Goal: Complete application form

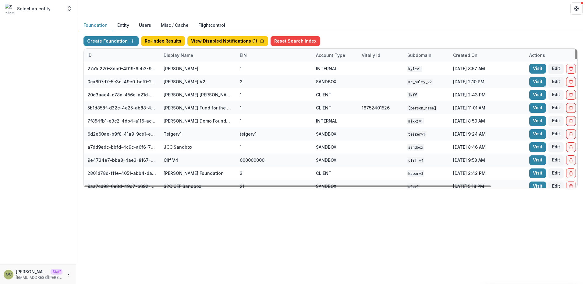
click at [168, 56] on div "Display Name" at bounding box center [178, 55] width 37 height 6
click at [177, 68] on input at bounding box center [197, 69] width 73 height 10
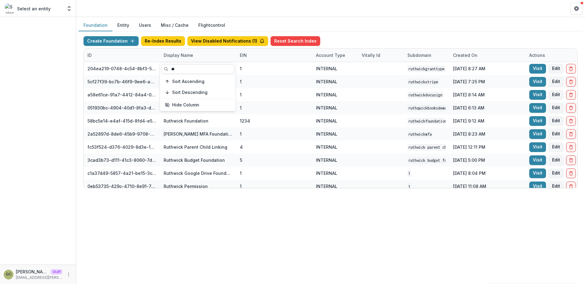
type input "*"
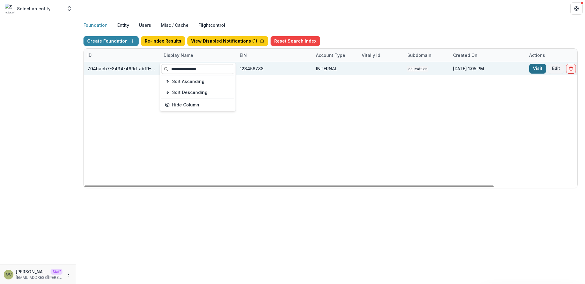
type input "**********"
click at [540, 65] on link "Visit" at bounding box center [537, 69] width 17 height 10
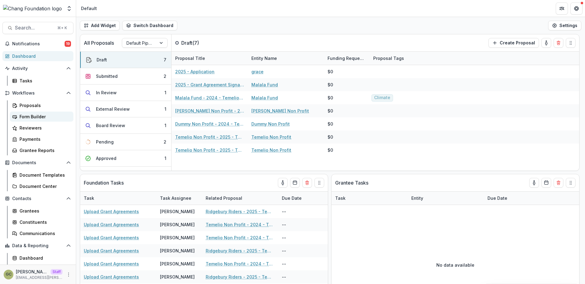
click at [32, 121] on link "Form Builder" at bounding box center [42, 117] width 64 height 10
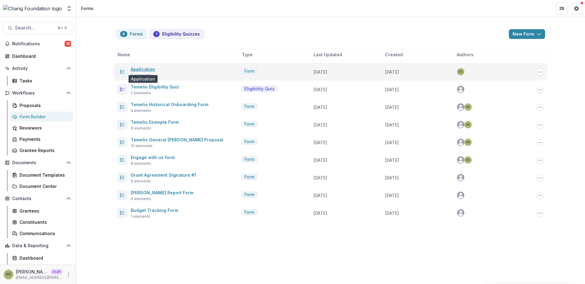
click at [143, 69] on link "Application" at bounding box center [143, 69] width 24 height 5
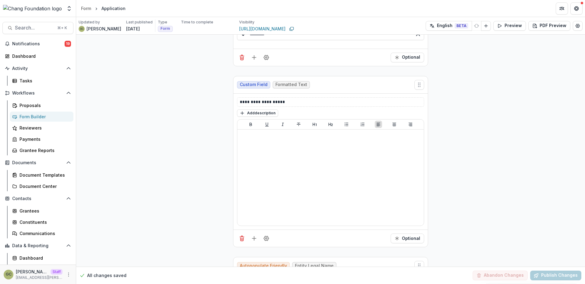
scroll to position [58, 0]
